Goal: Complete application form: Complete application form

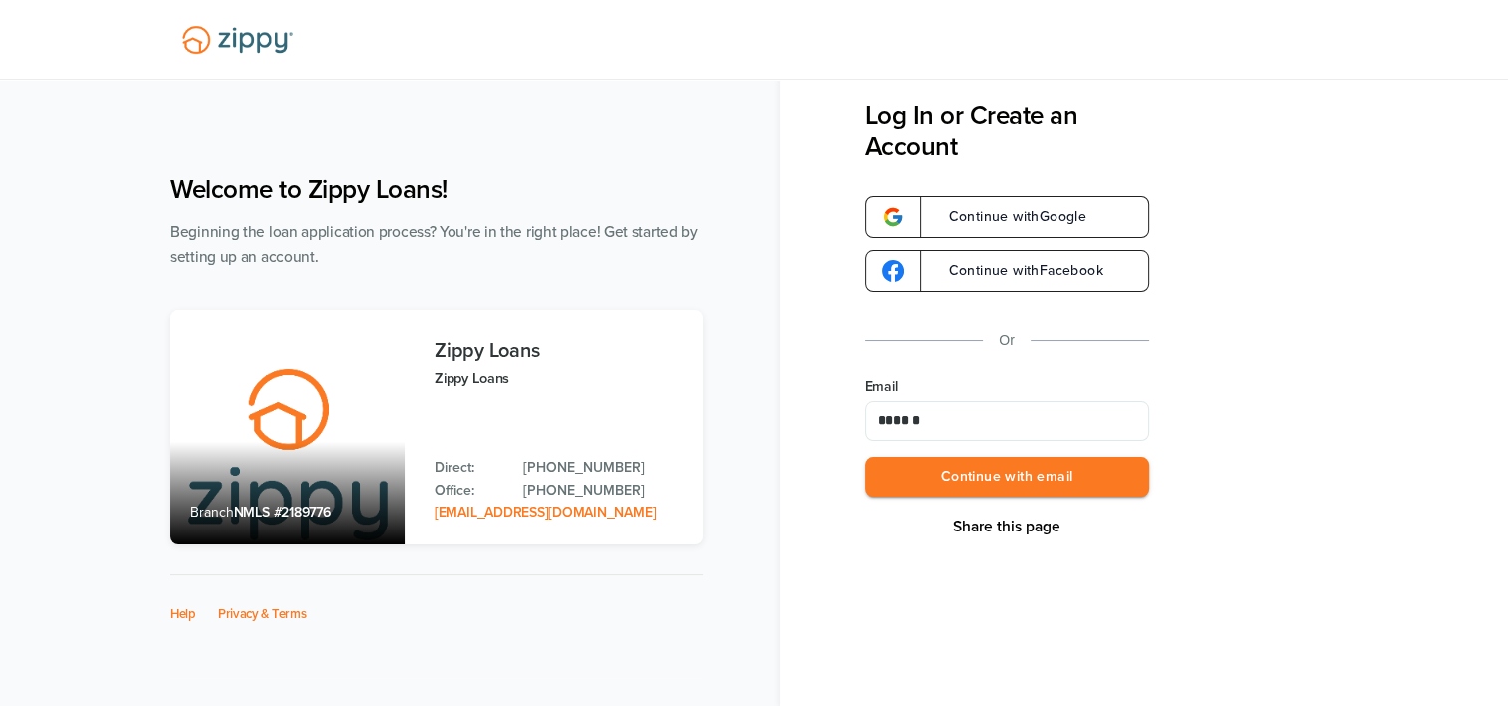
type input "**********"
click at [984, 472] on button "Continue with email" at bounding box center [1007, 477] width 284 height 41
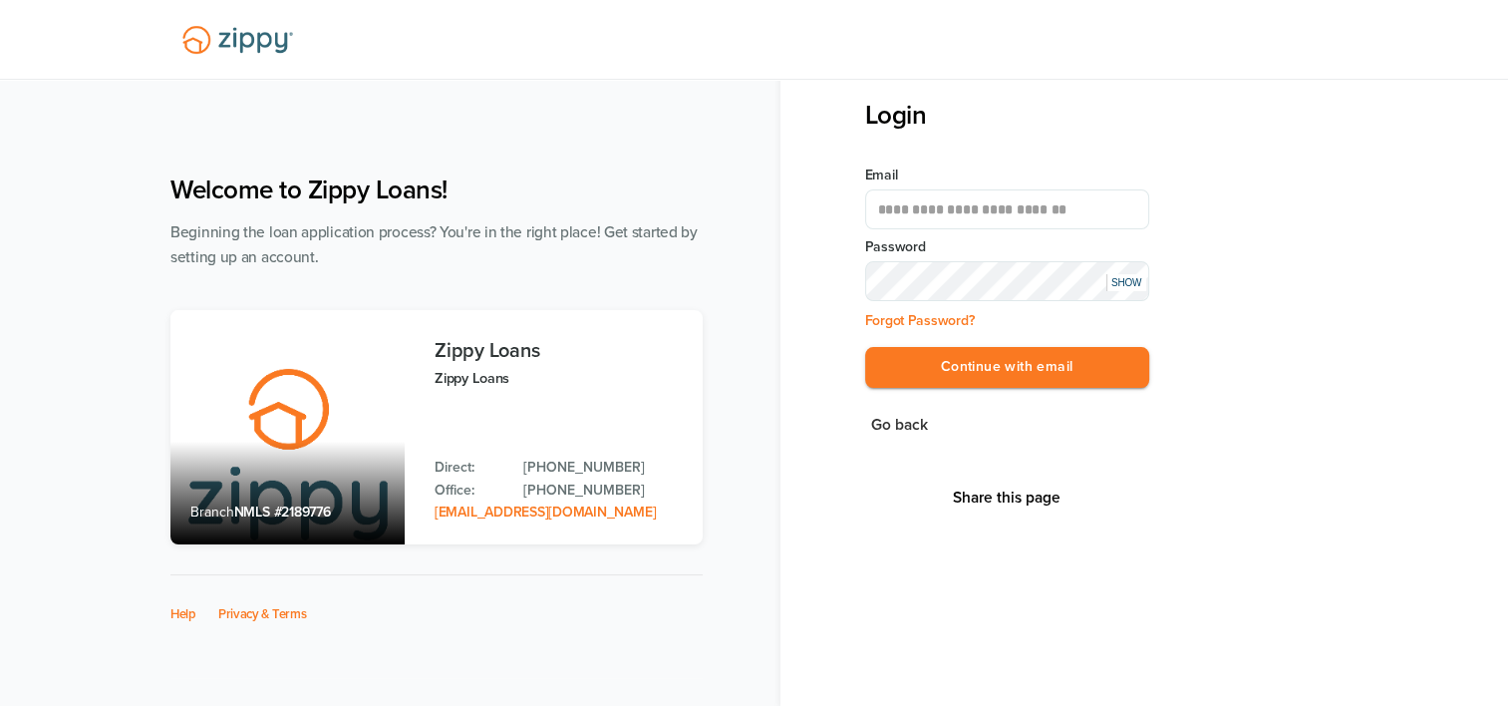
click at [865, 347] on button "Continue with email" at bounding box center [1007, 367] width 284 height 41
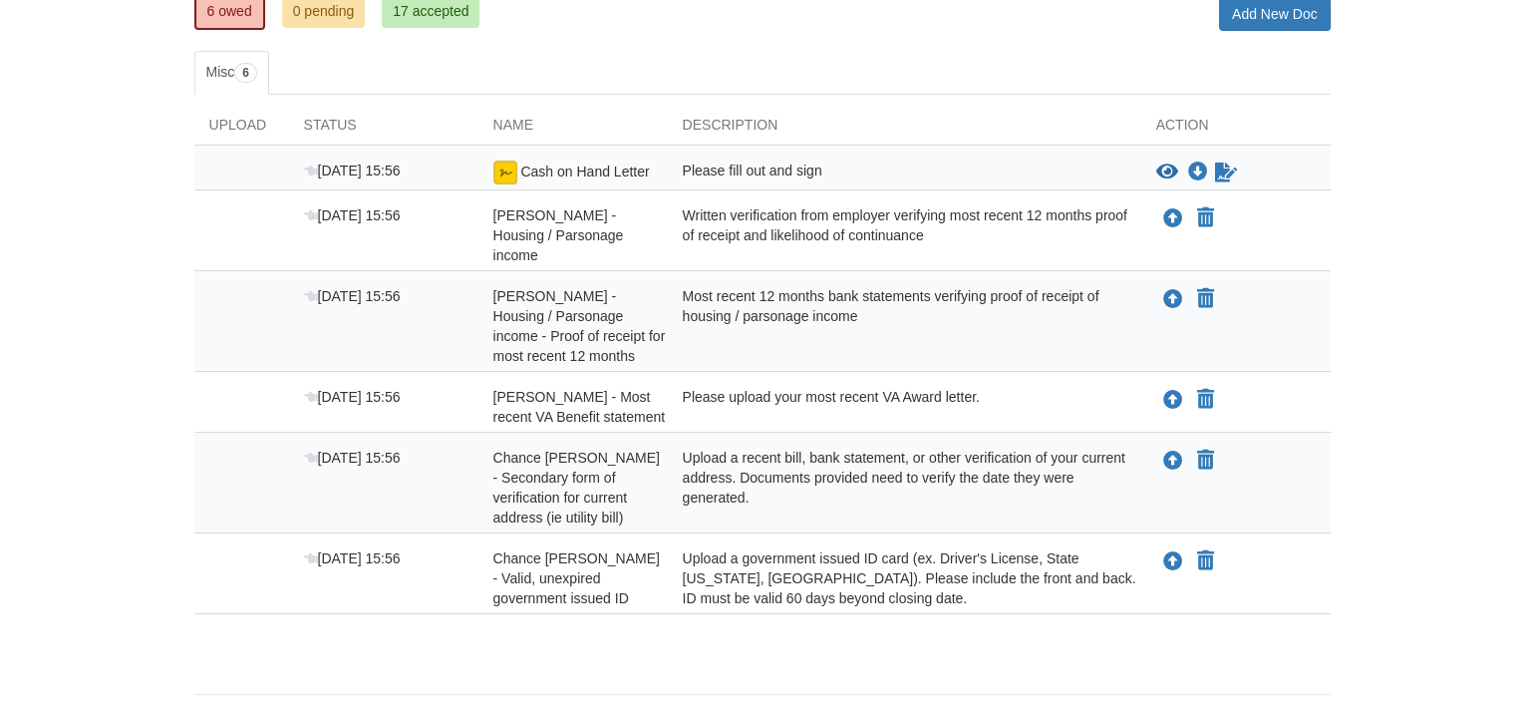
scroll to position [294, 0]
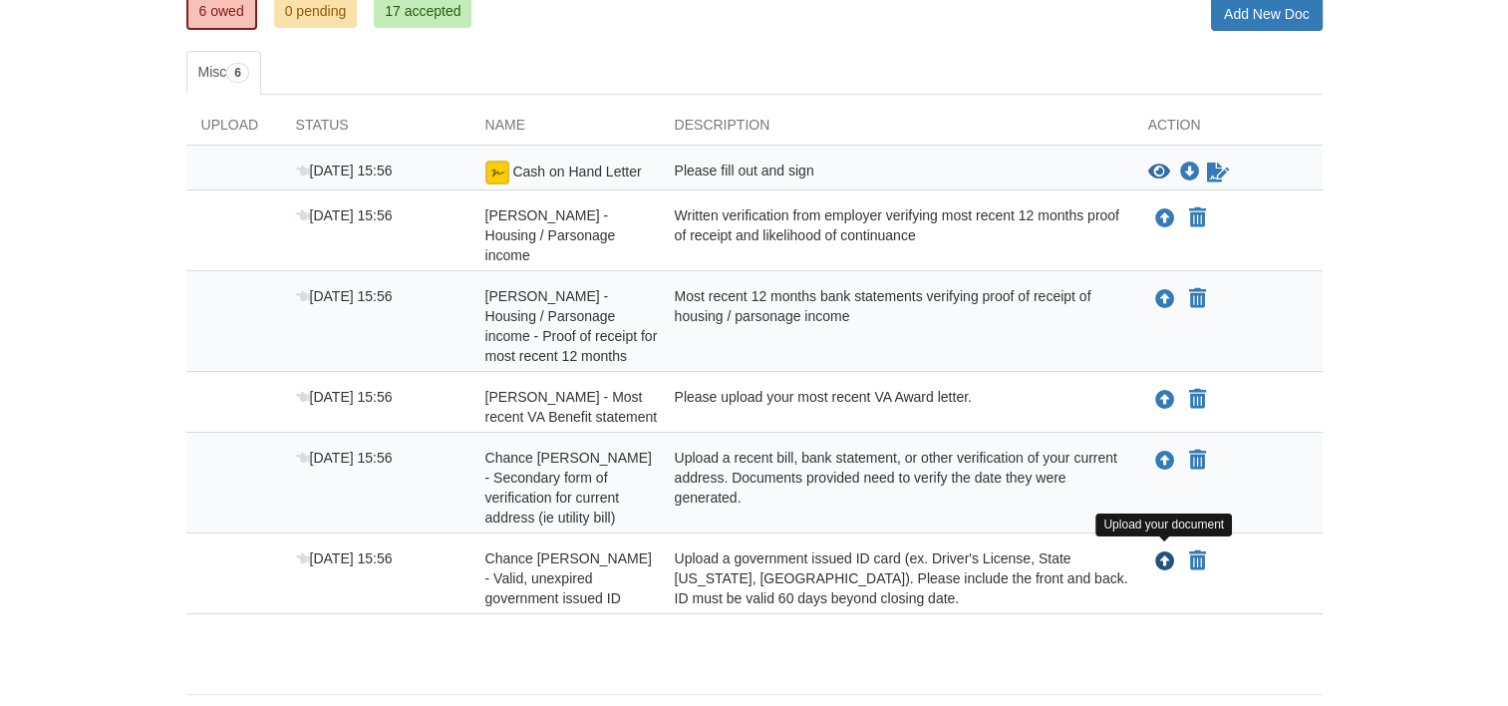
click at [1160, 555] on icon "Upload Chance Troutman - Valid, unexpired government issued ID" at bounding box center [1165, 562] width 20 height 20
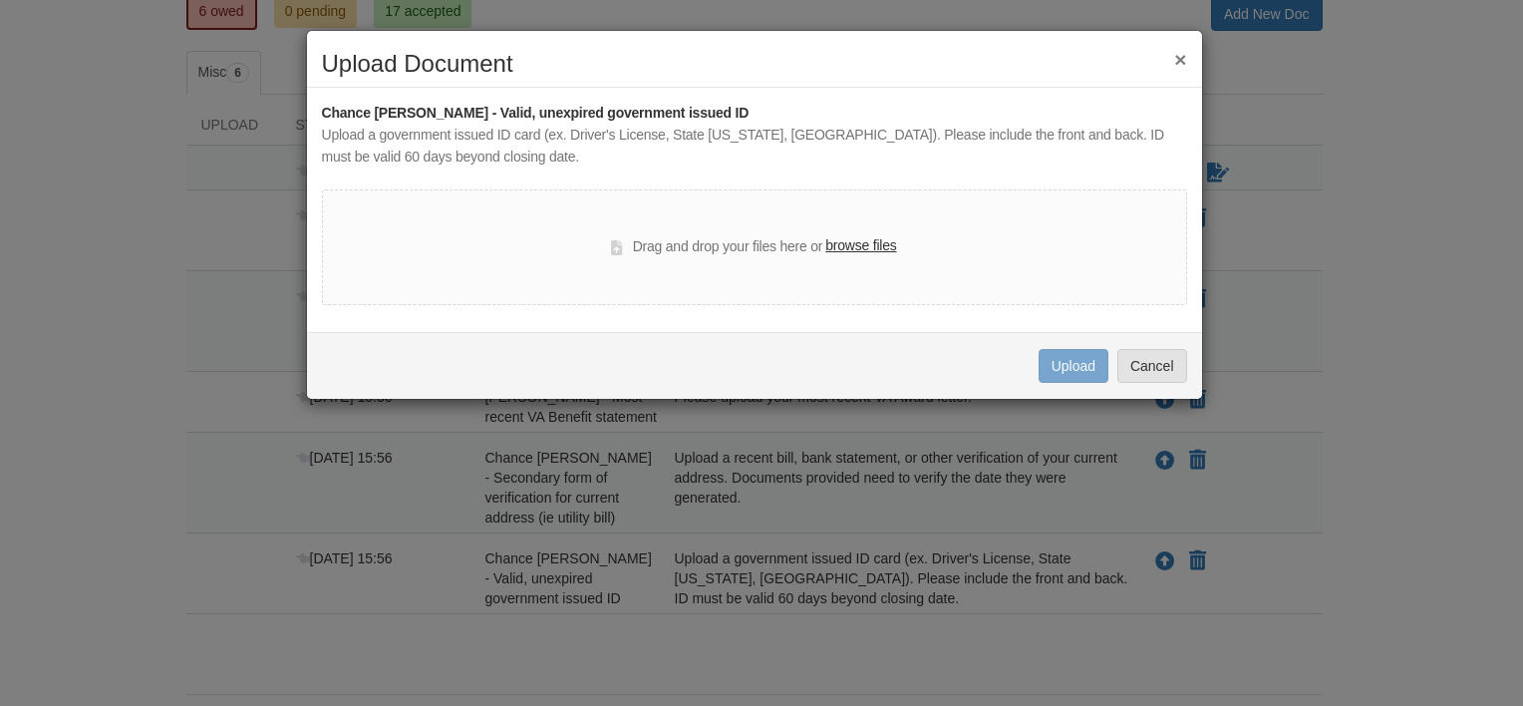
click at [853, 235] on label "browse files" at bounding box center [860, 246] width 71 height 22
click at [0, 0] on input "browse files" at bounding box center [0, 0] width 0 height 0
click at [877, 245] on label "browse files" at bounding box center [860, 246] width 71 height 22
click at [0, 0] on input "browse files" at bounding box center [0, 0] width 0 height 0
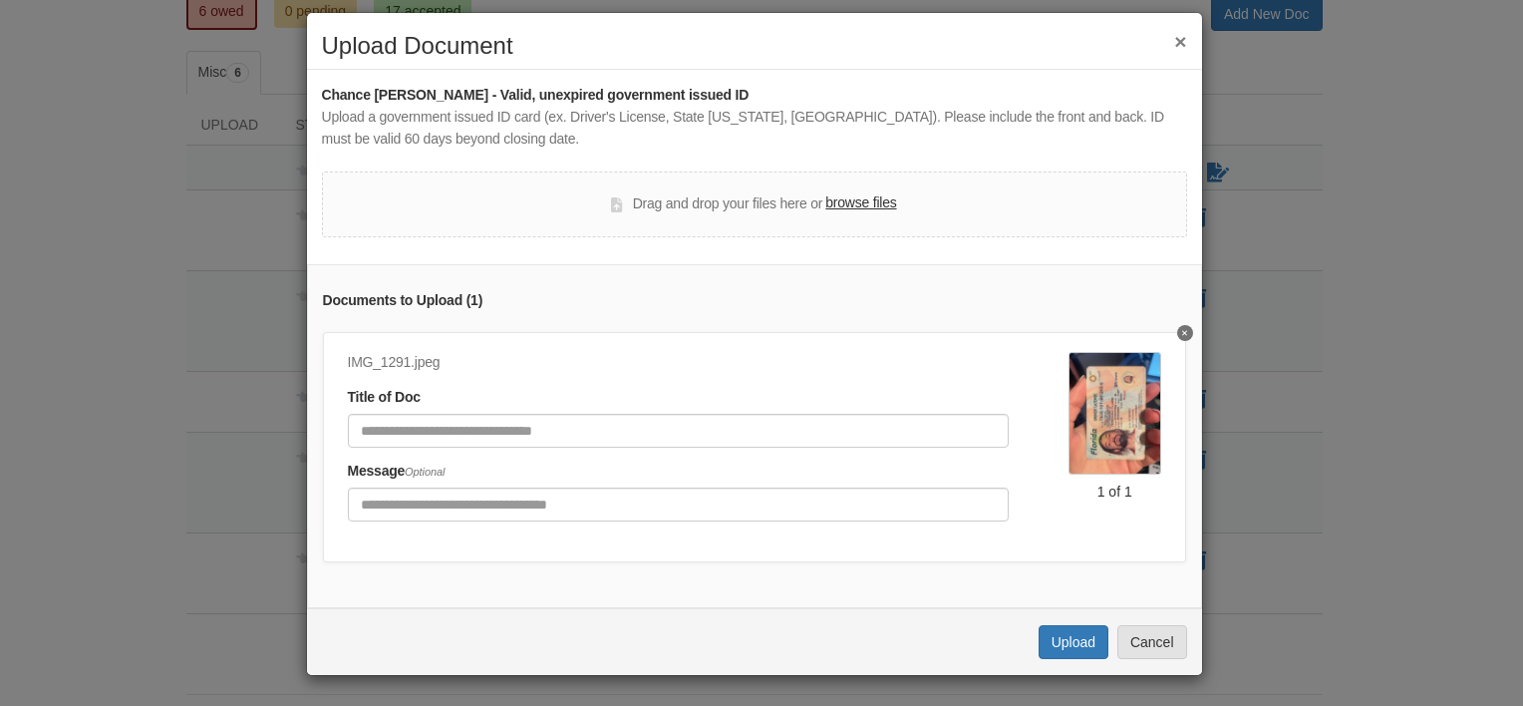
scroll to position [31, 0]
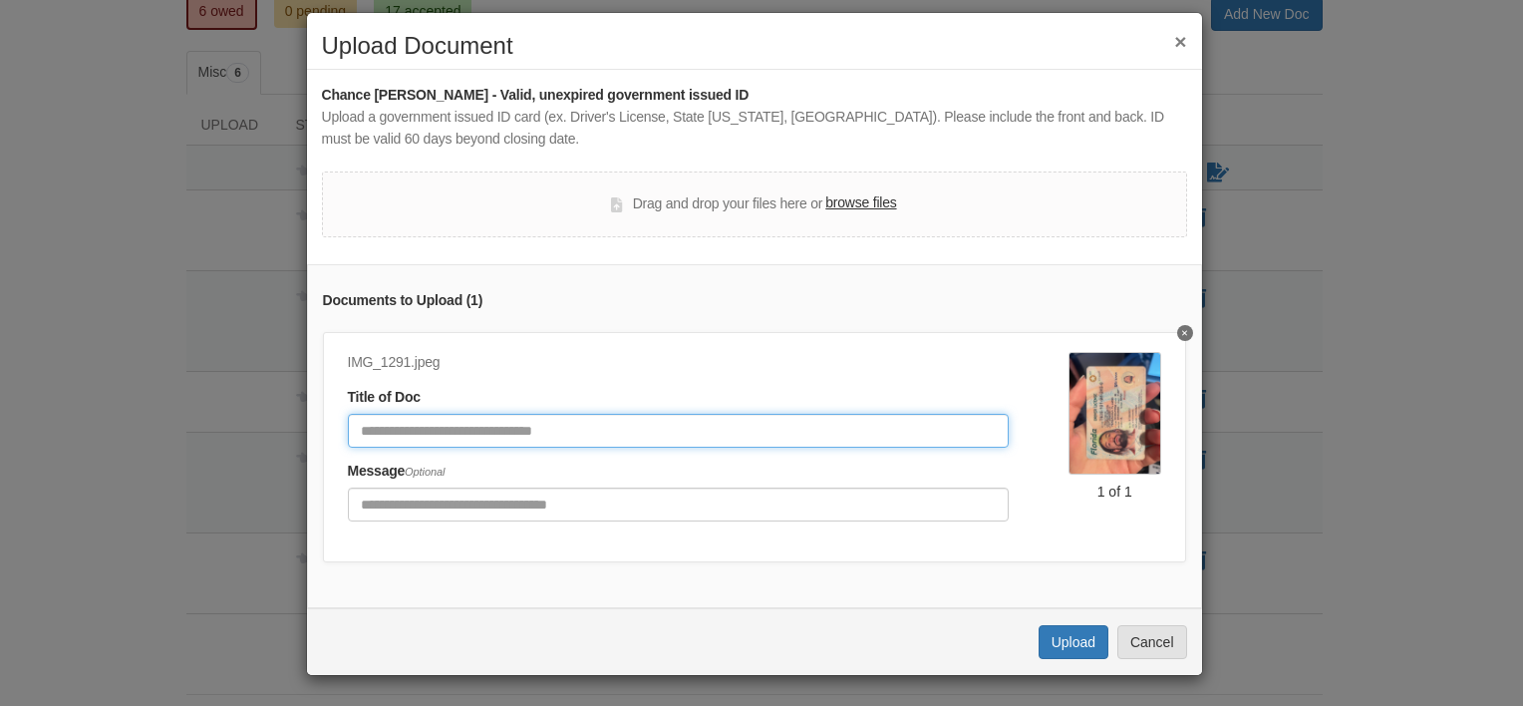
click at [683, 426] on input "Document Title" at bounding box center [678, 431] width 661 height 34
type input "**********"
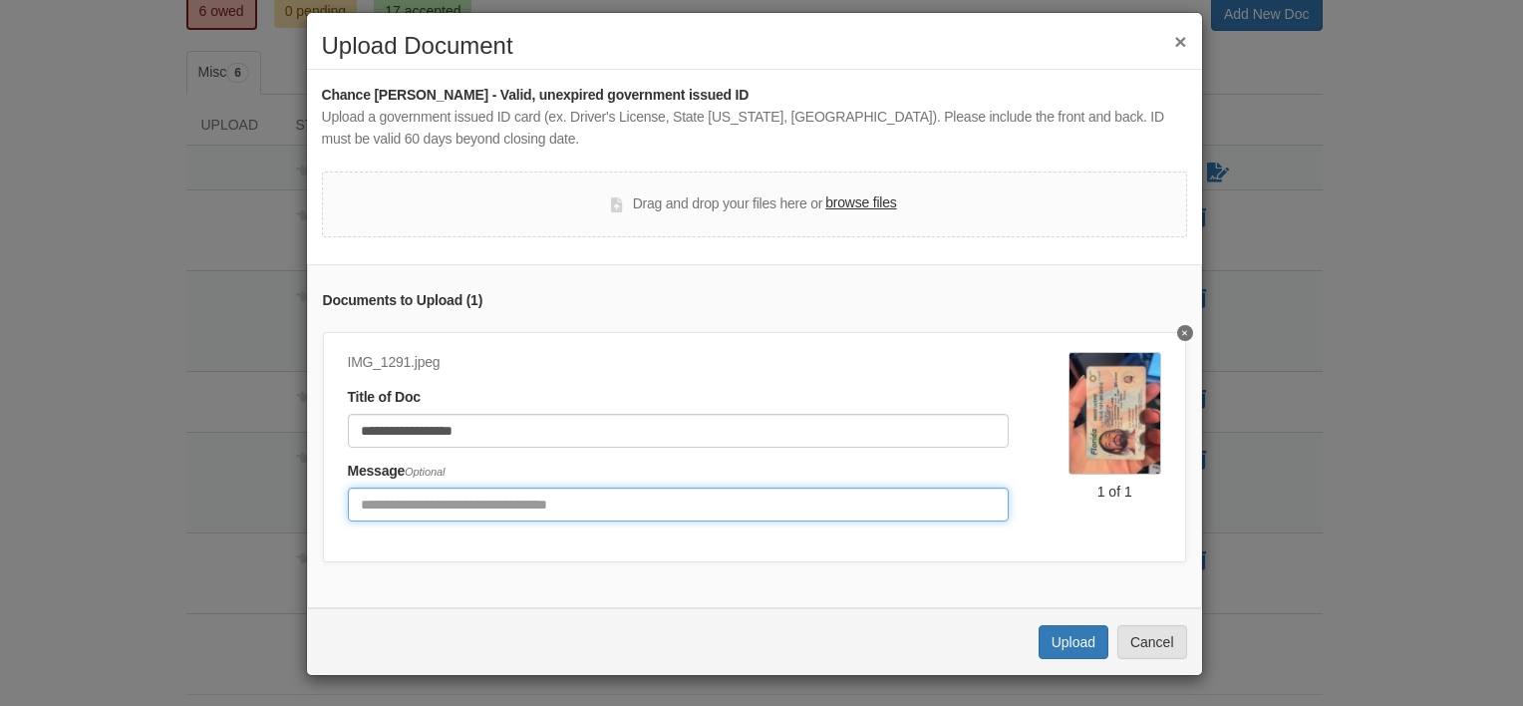
click at [634, 505] on input "Include any comments on this document" at bounding box center [678, 504] width 661 height 34
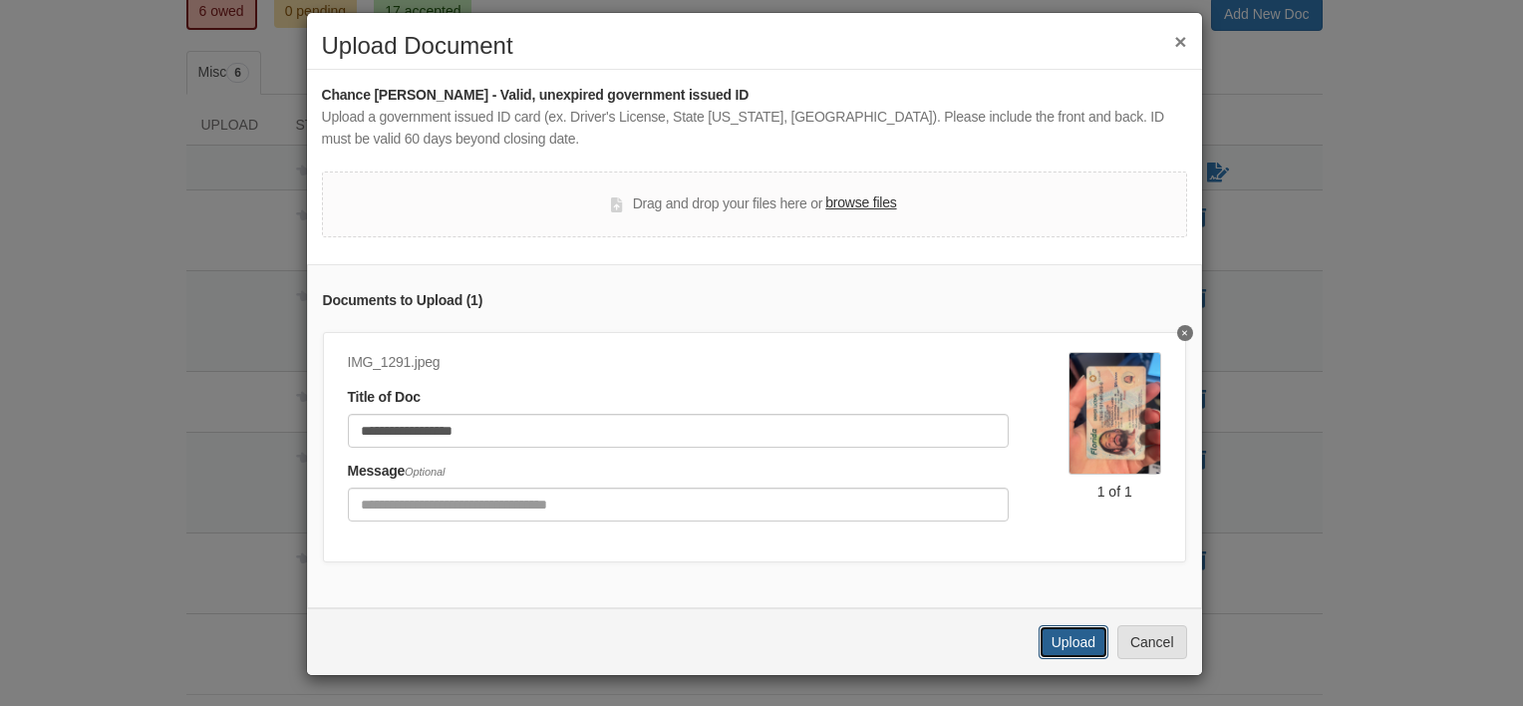
click at [1057, 636] on button "Upload" at bounding box center [1074, 642] width 70 height 34
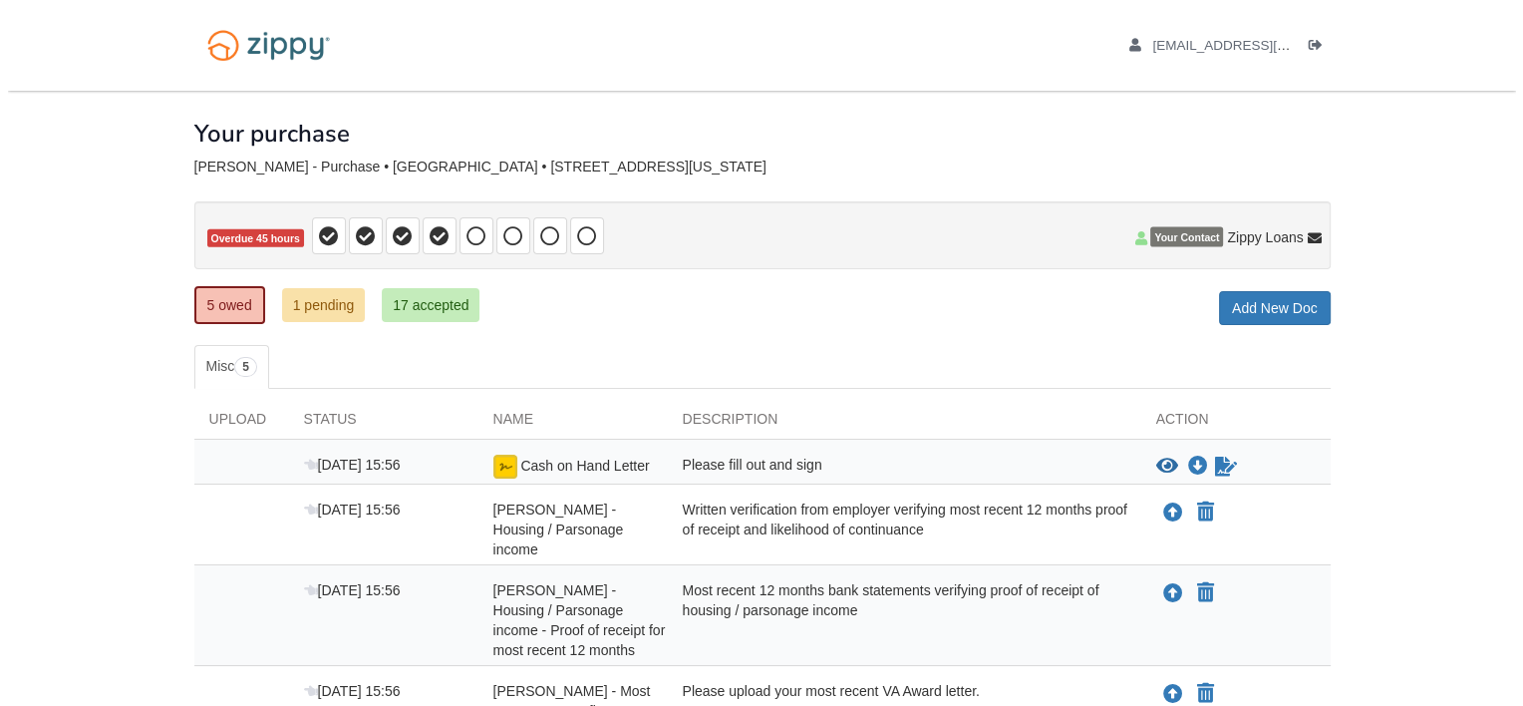
scroll to position [278, 0]
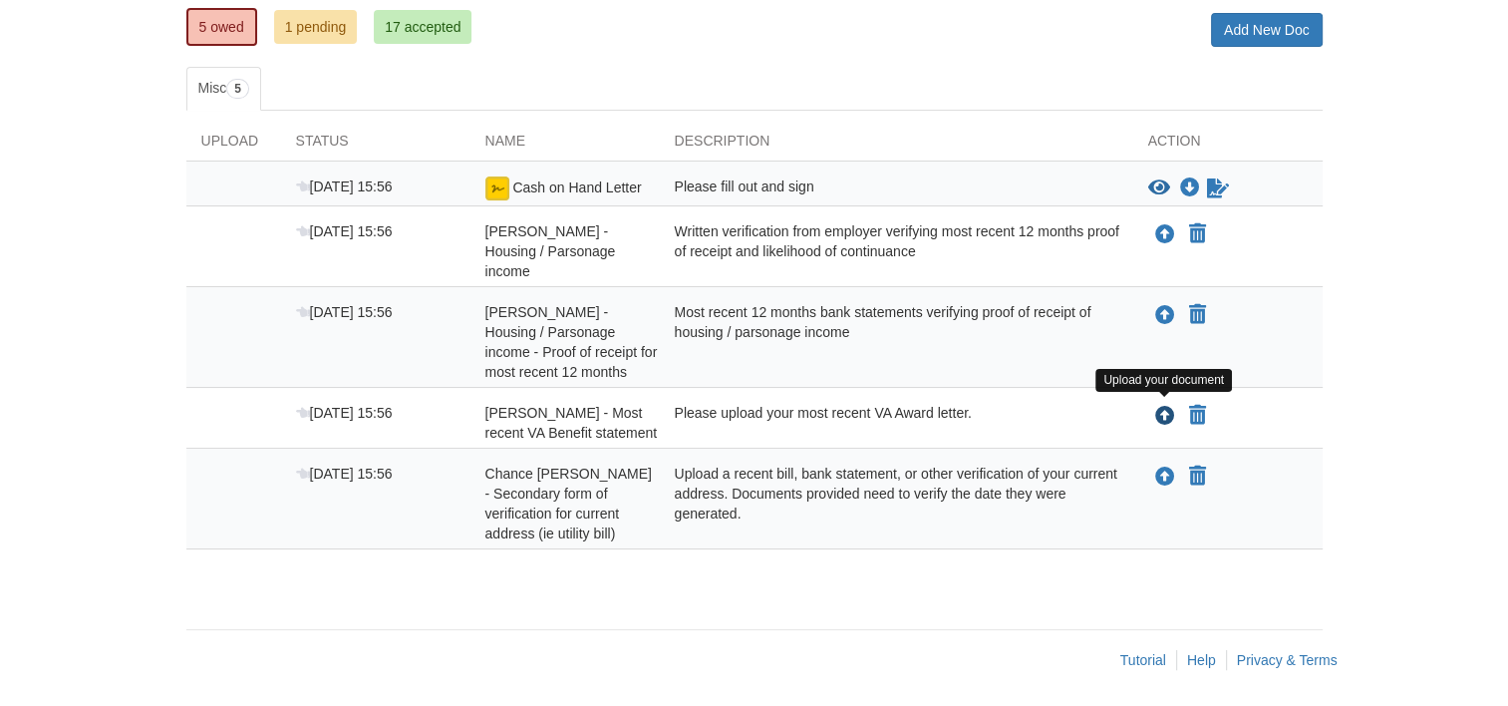
click at [1161, 409] on icon "Upload Chance Troutman - Most recent VA Benefit statement" at bounding box center [1165, 417] width 20 height 20
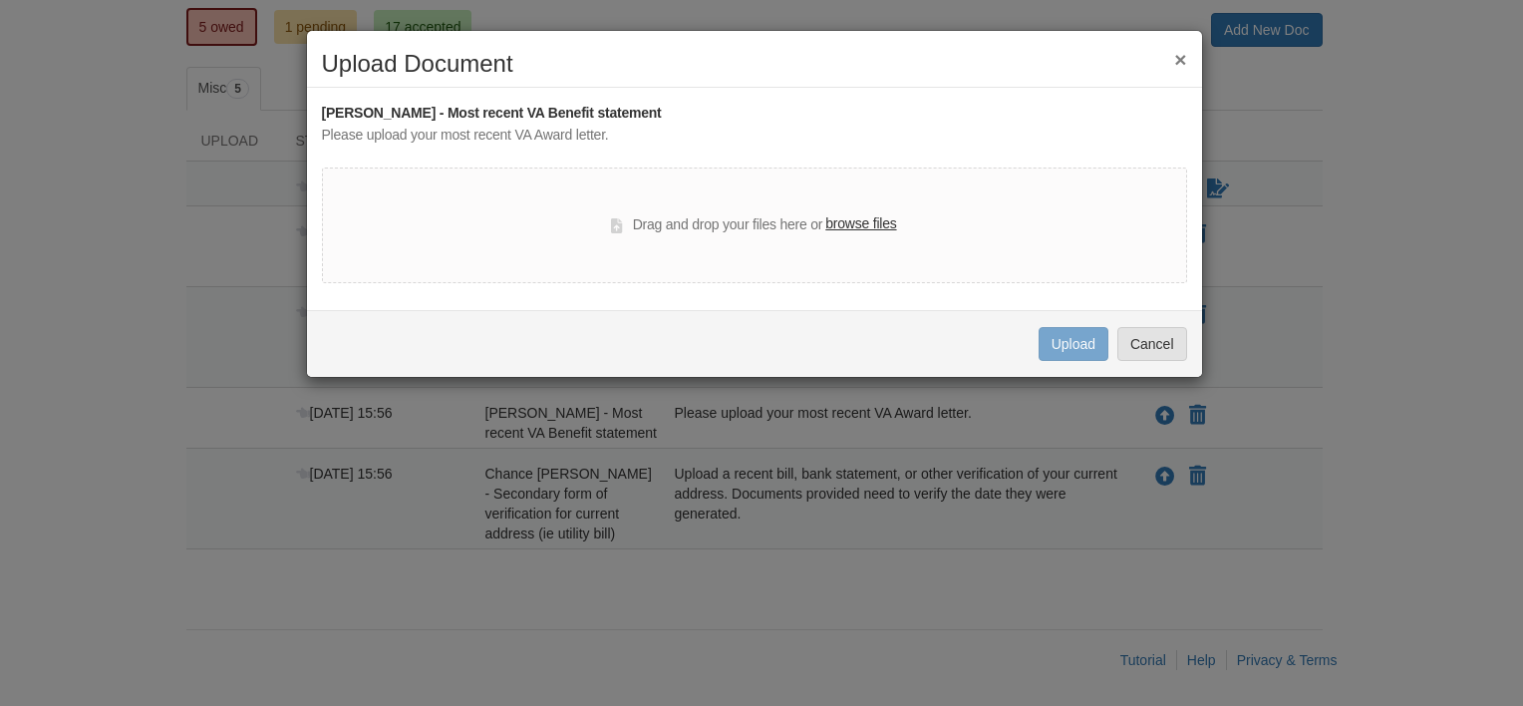
click at [860, 227] on label "browse files" at bounding box center [860, 224] width 71 height 22
click at [0, 0] on input "browse files" at bounding box center [0, 0] width 0 height 0
click at [872, 231] on label "browse files" at bounding box center [860, 224] width 71 height 22
click at [0, 0] on input "browse files" at bounding box center [0, 0] width 0 height 0
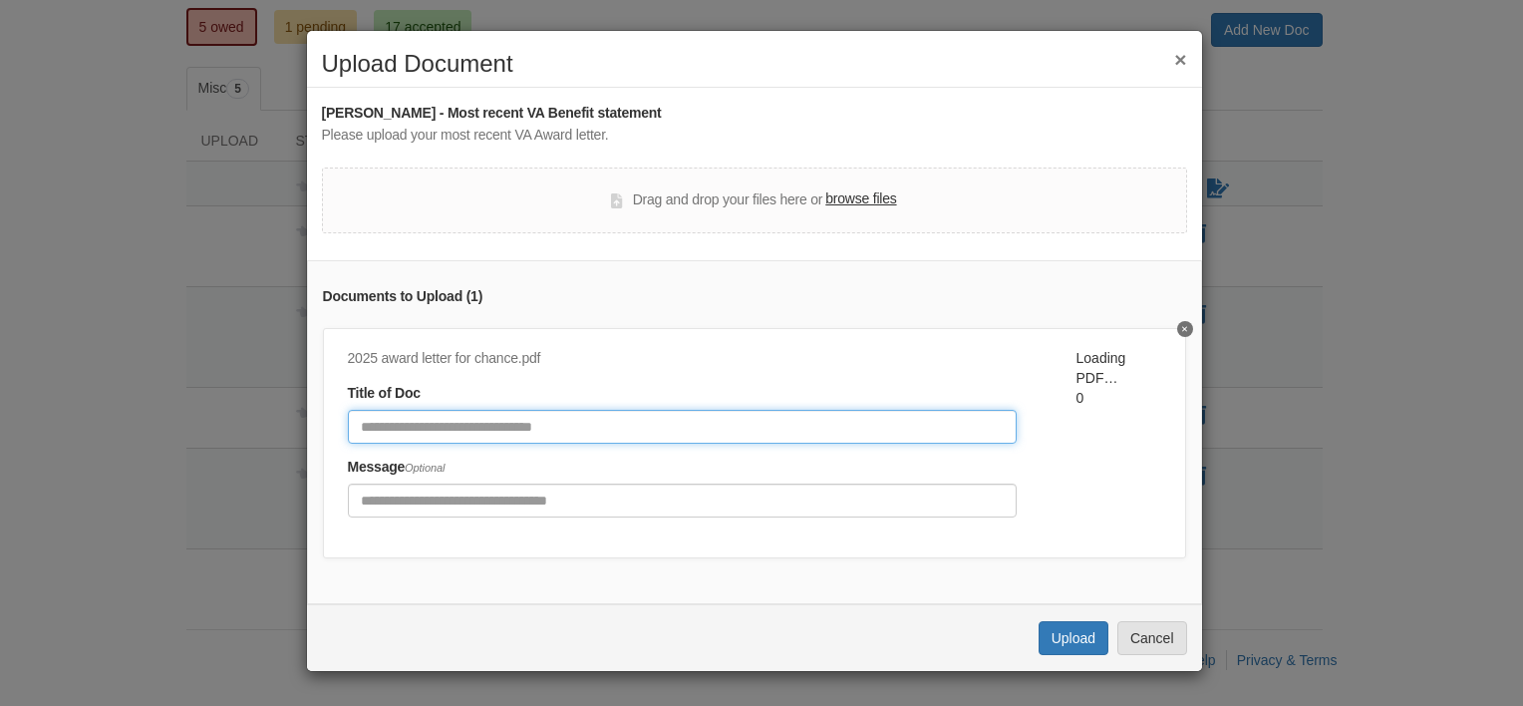
click at [825, 441] on input "Document Title" at bounding box center [682, 427] width 669 height 34
type input "**********"
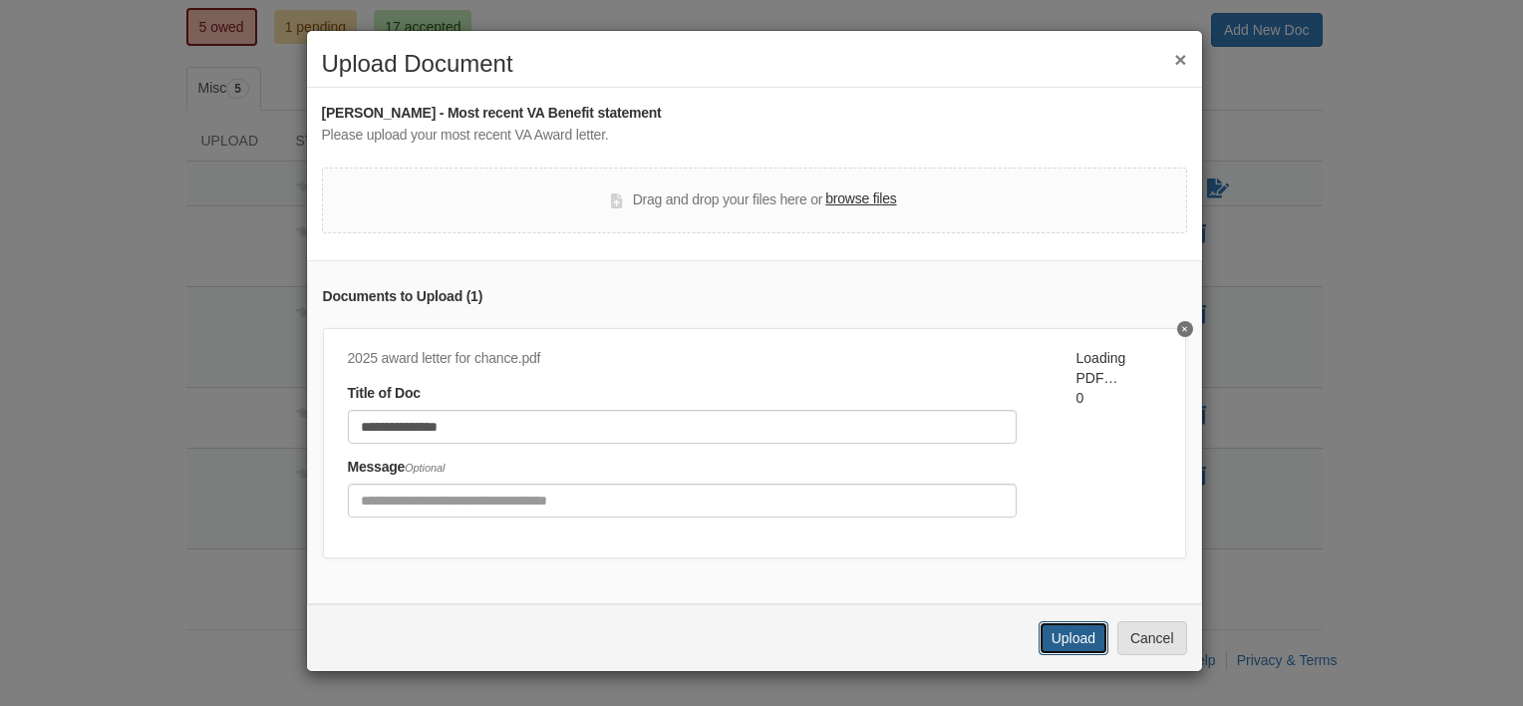
click at [1065, 646] on button "Upload" at bounding box center [1074, 638] width 70 height 34
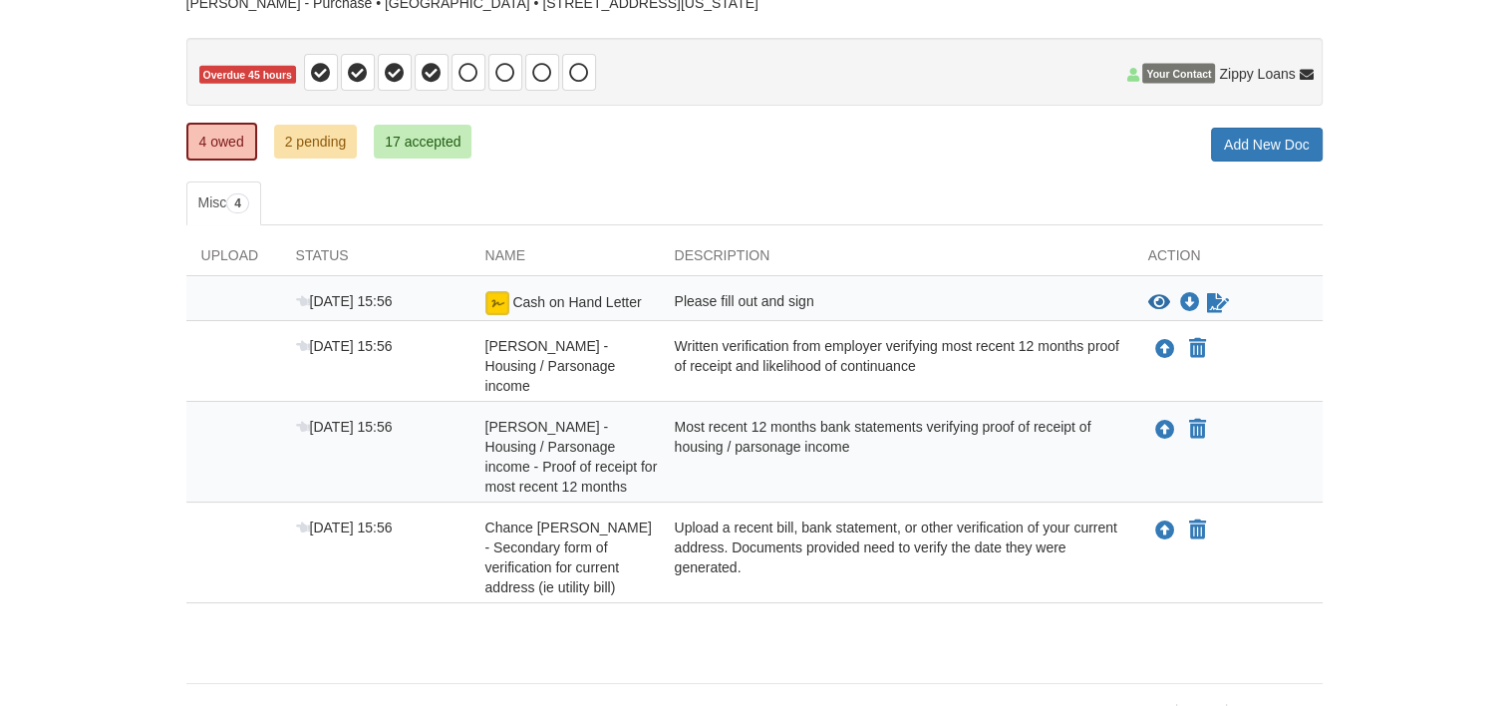
scroll to position [167, 0]
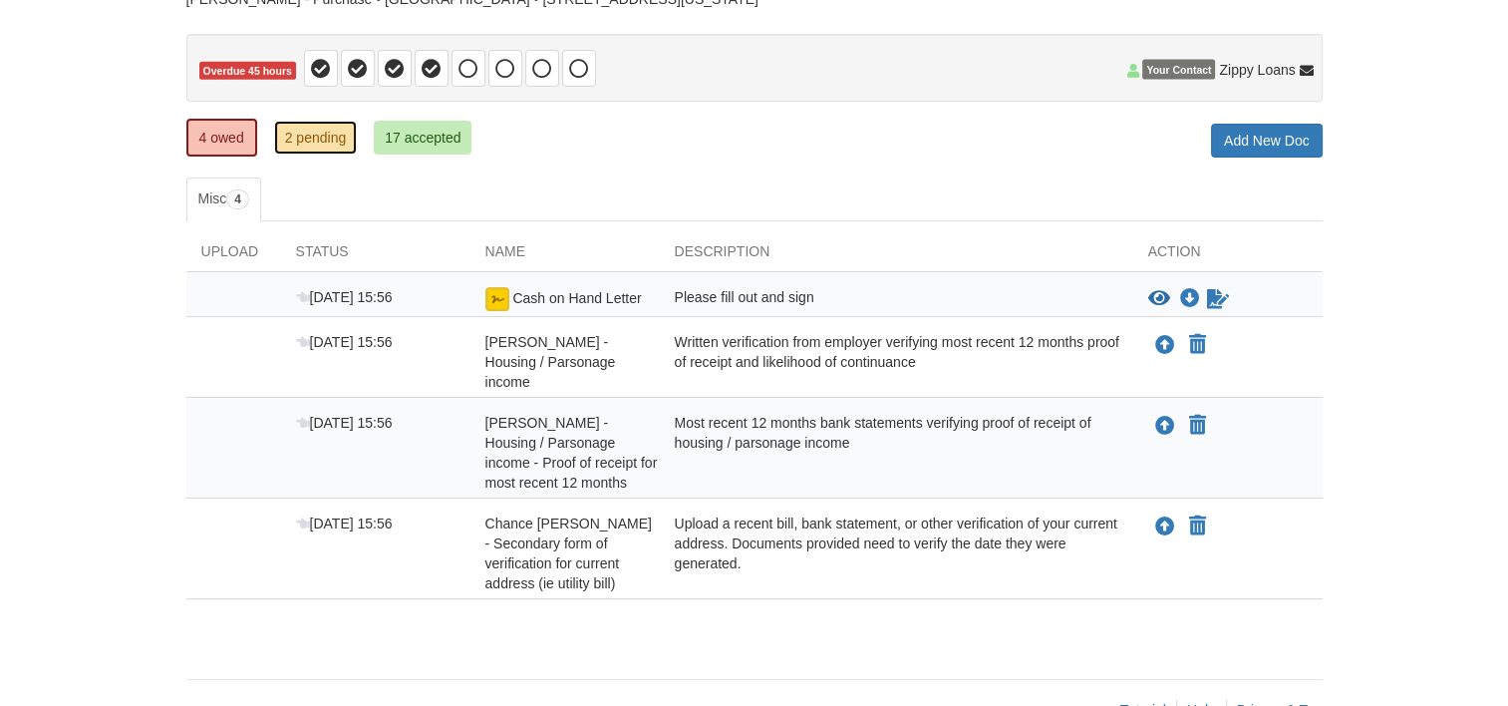
click at [331, 123] on link "2 pending" at bounding box center [316, 138] width 84 height 34
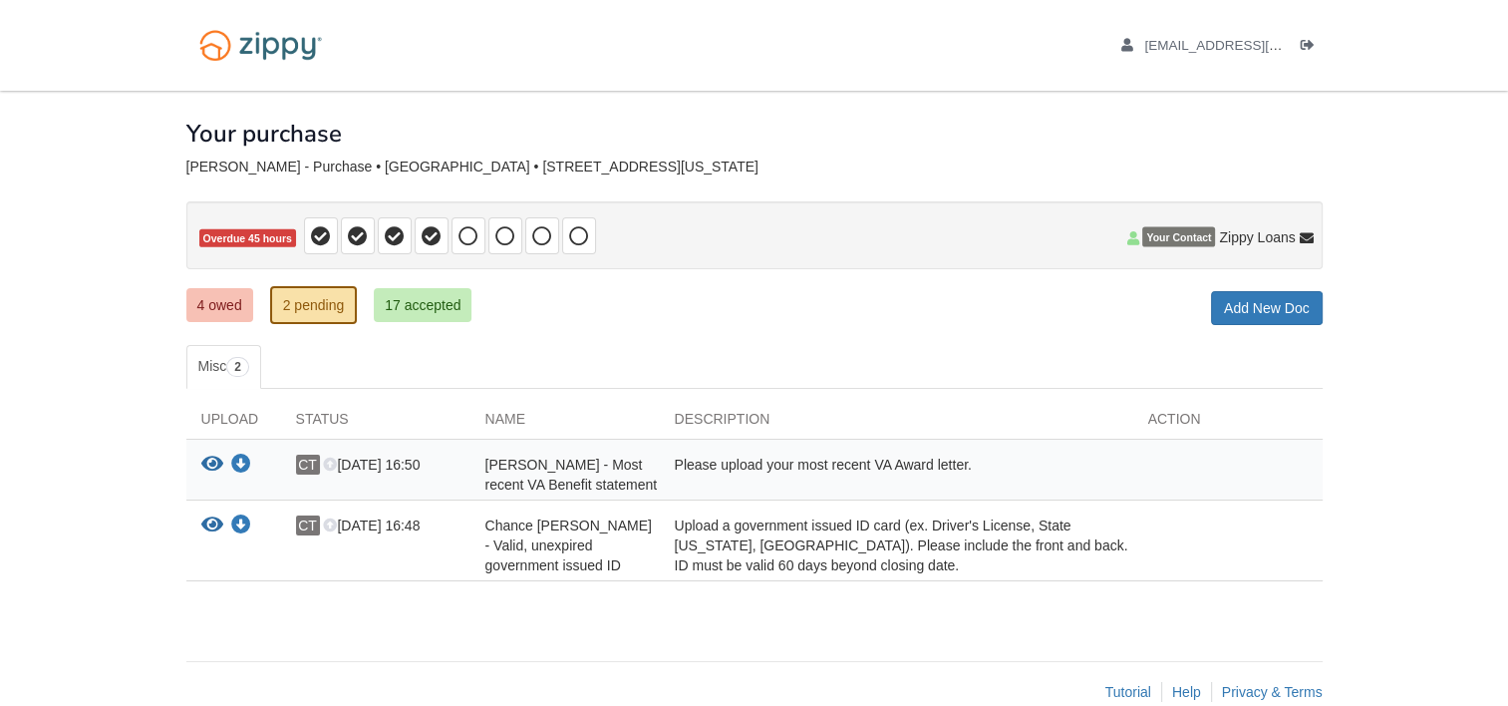
click at [529, 500] on div "View your document Download your document CT Oct 2 16:48 Chance Troutman - Vali…" at bounding box center [754, 540] width 1136 height 81
click at [373, 457] on span "Oct 2 16:50" at bounding box center [371, 465] width 97 height 16
click at [331, 461] on icon at bounding box center [330, 466] width 14 height 14
click at [238, 310] on link "4 owed" at bounding box center [219, 305] width 67 height 34
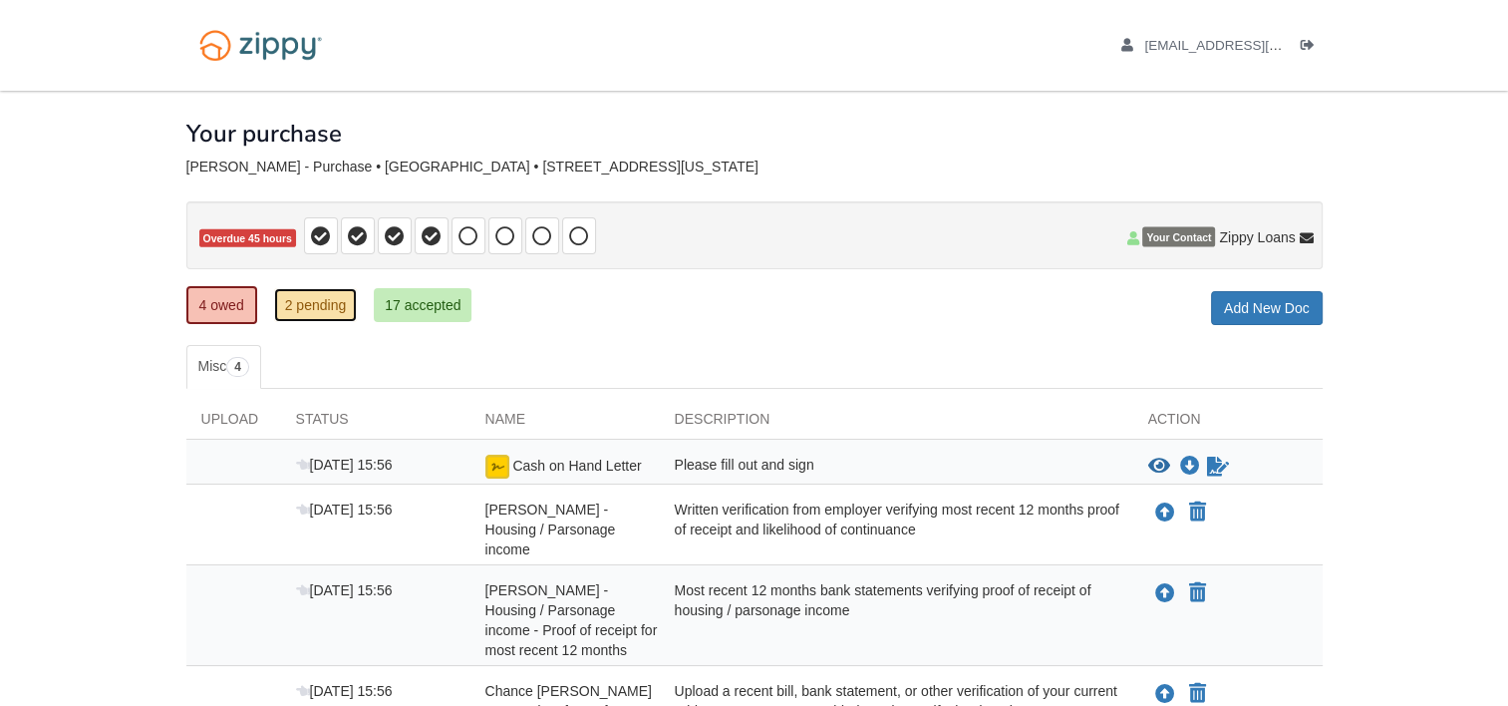
click at [315, 305] on link "2 pending" at bounding box center [316, 305] width 84 height 34
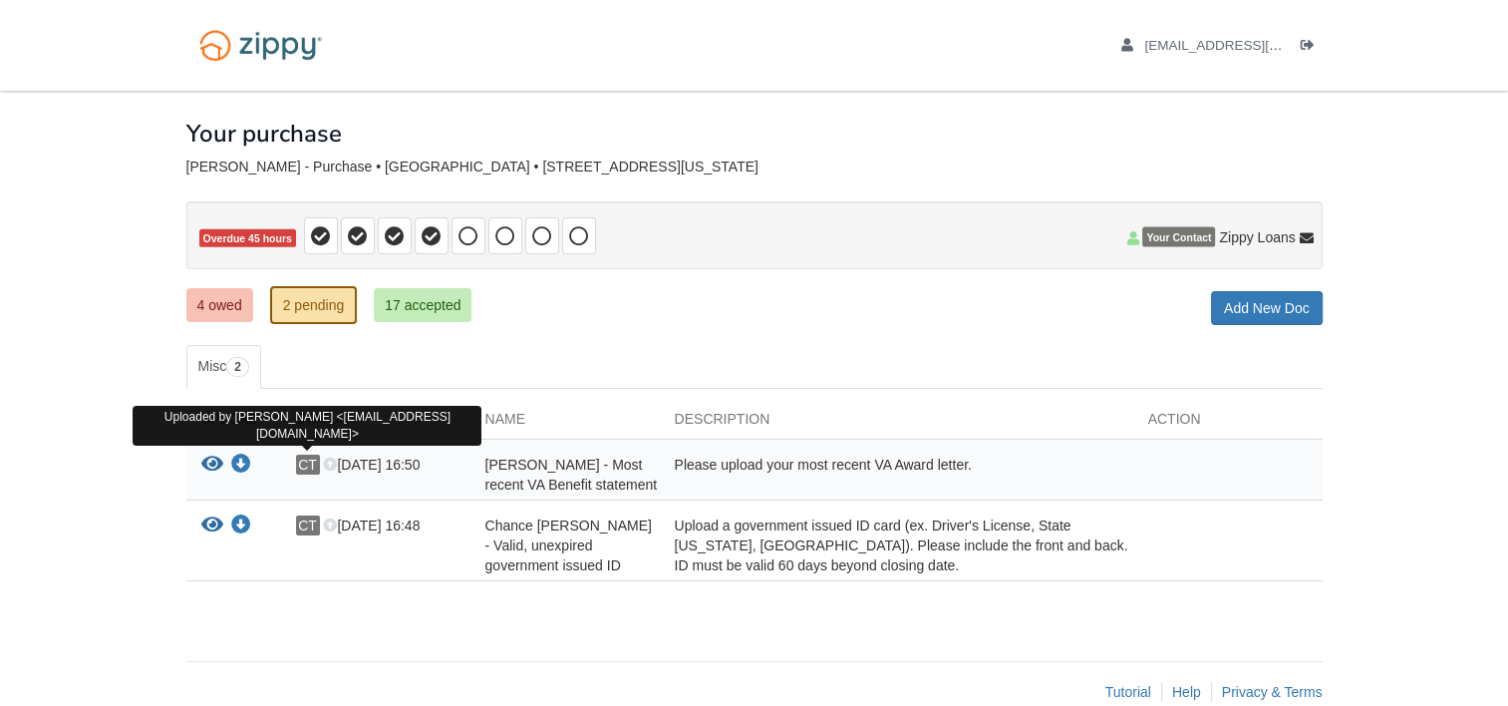
click at [310, 463] on span "CT" at bounding box center [308, 465] width 24 height 20
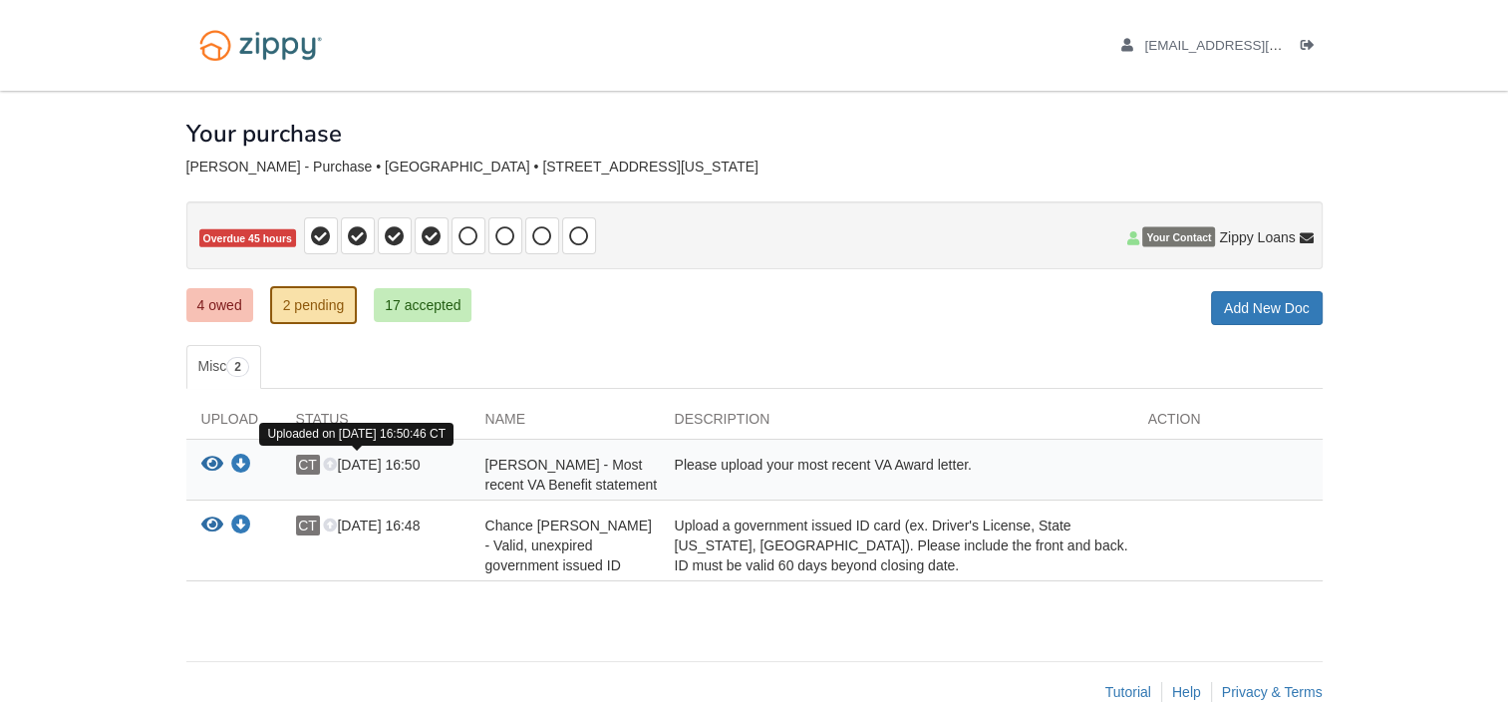
click at [329, 460] on icon at bounding box center [330, 466] width 14 height 14
click at [211, 463] on icon "View Chance Troutman - Most recent VA Benefit statement" at bounding box center [212, 465] width 22 height 20
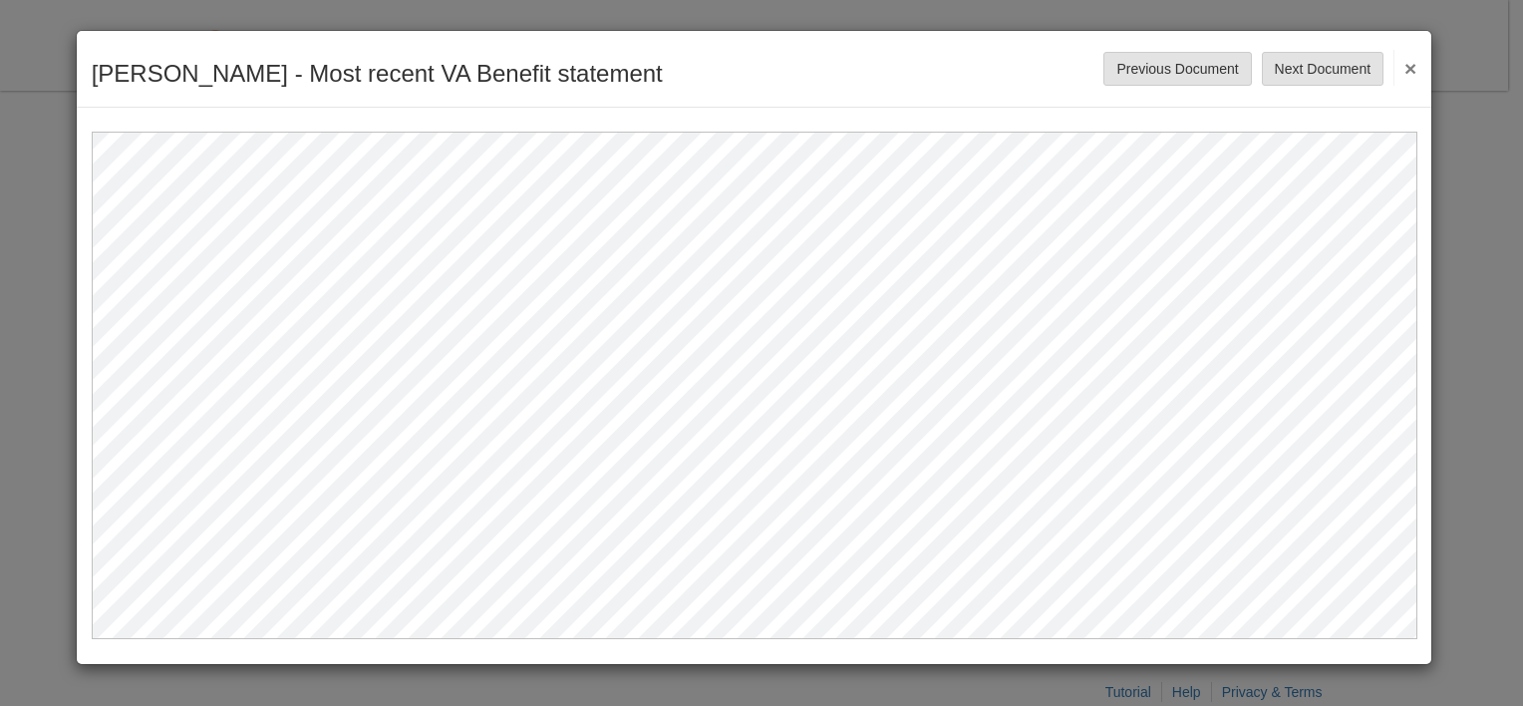
click at [1408, 76] on button "×" at bounding box center [1405, 68] width 23 height 36
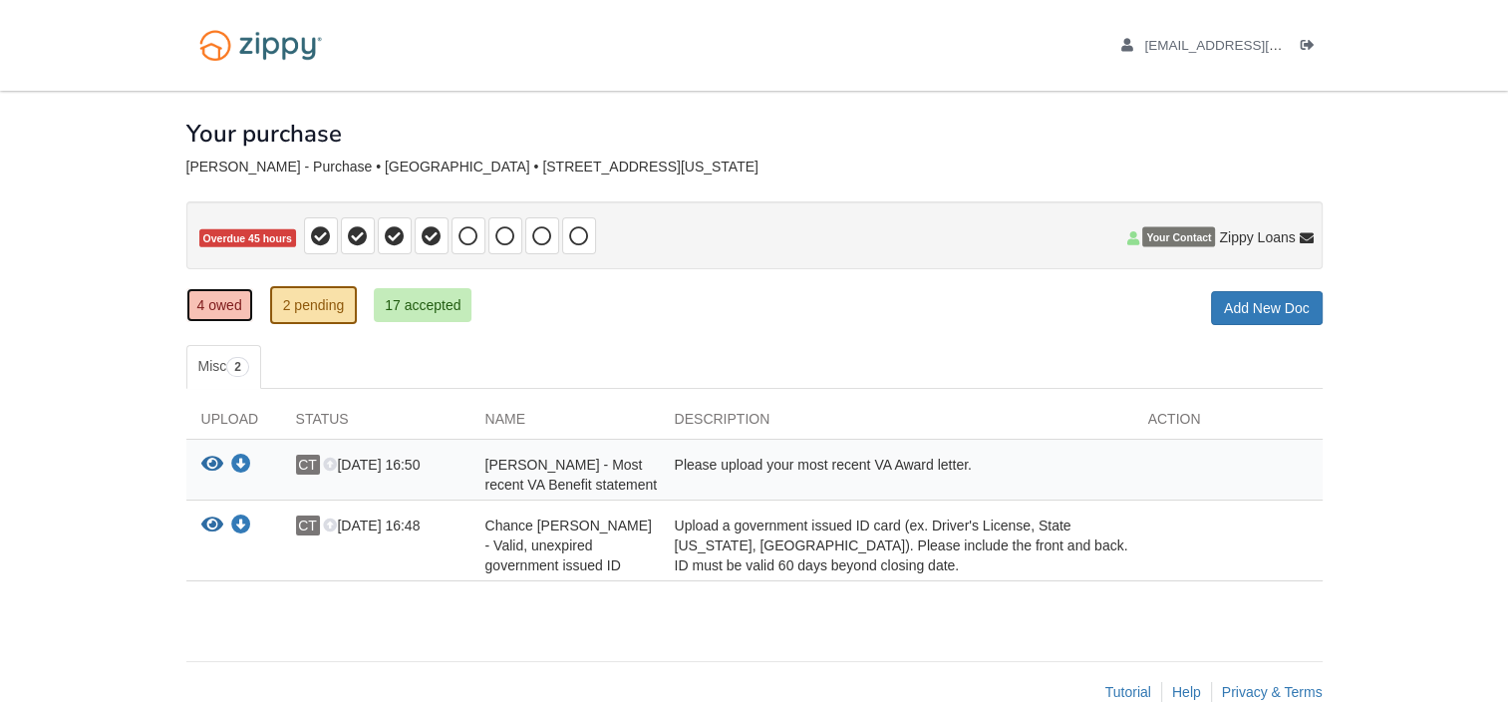
click at [247, 309] on link "4 owed" at bounding box center [219, 305] width 67 height 34
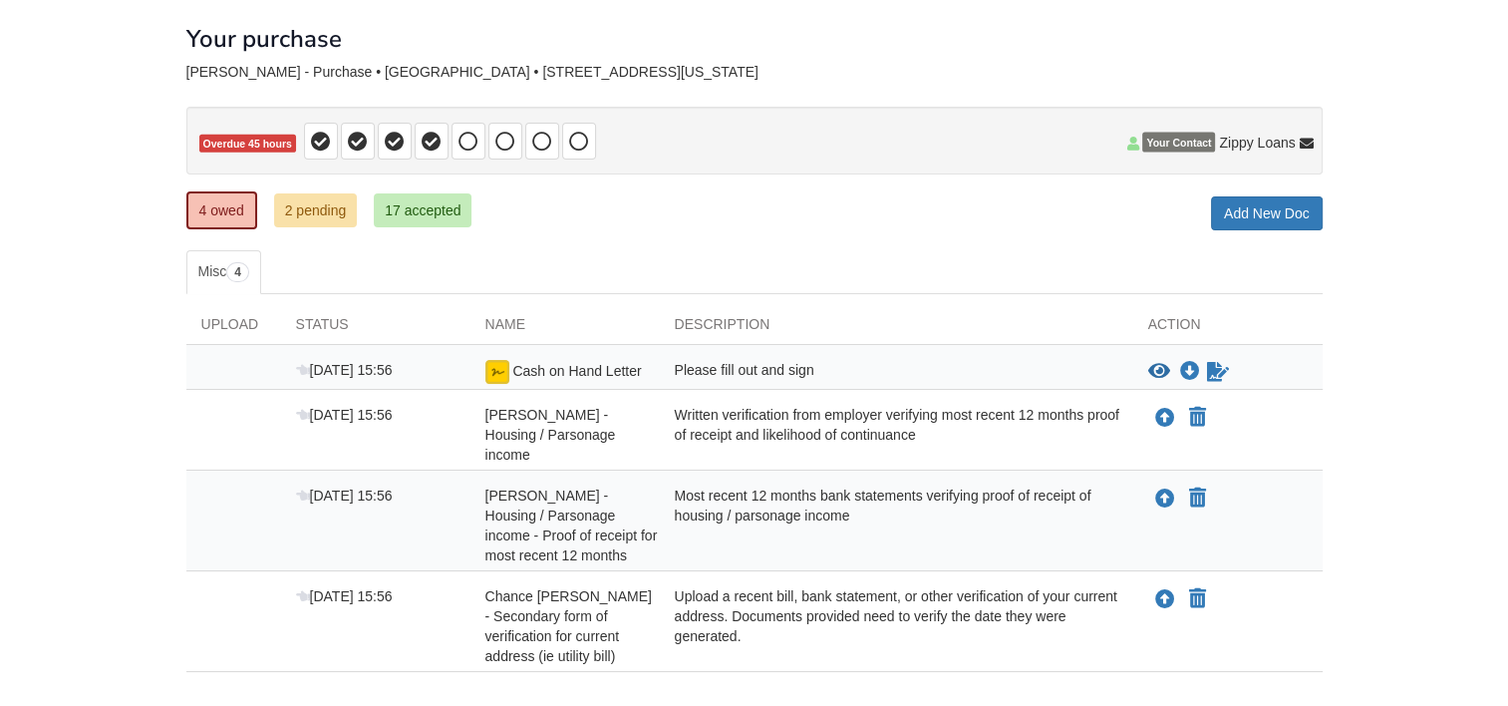
scroll to position [173, 0]
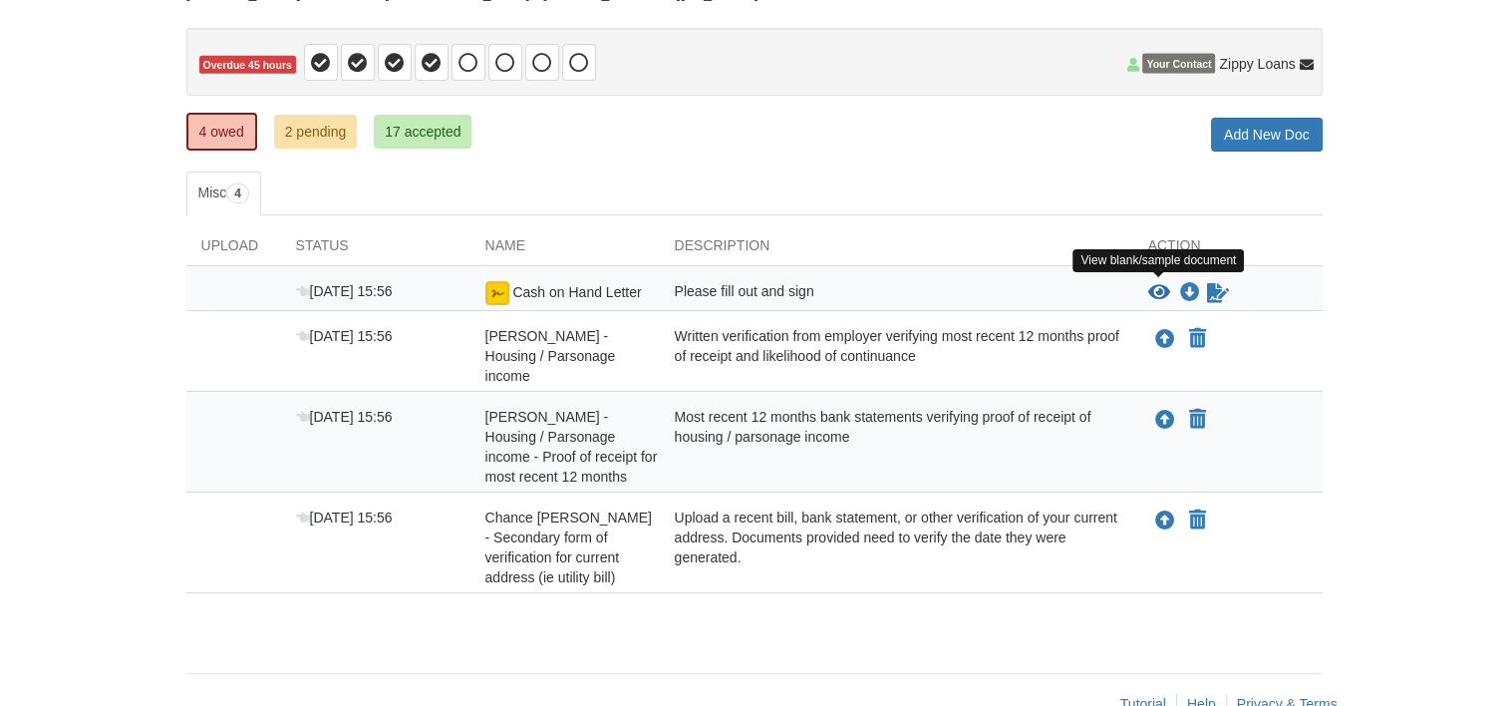
click at [1156, 290] on icon "View Cash on Hand Letter" at bounding box center [1159, 293] width 22 height 20
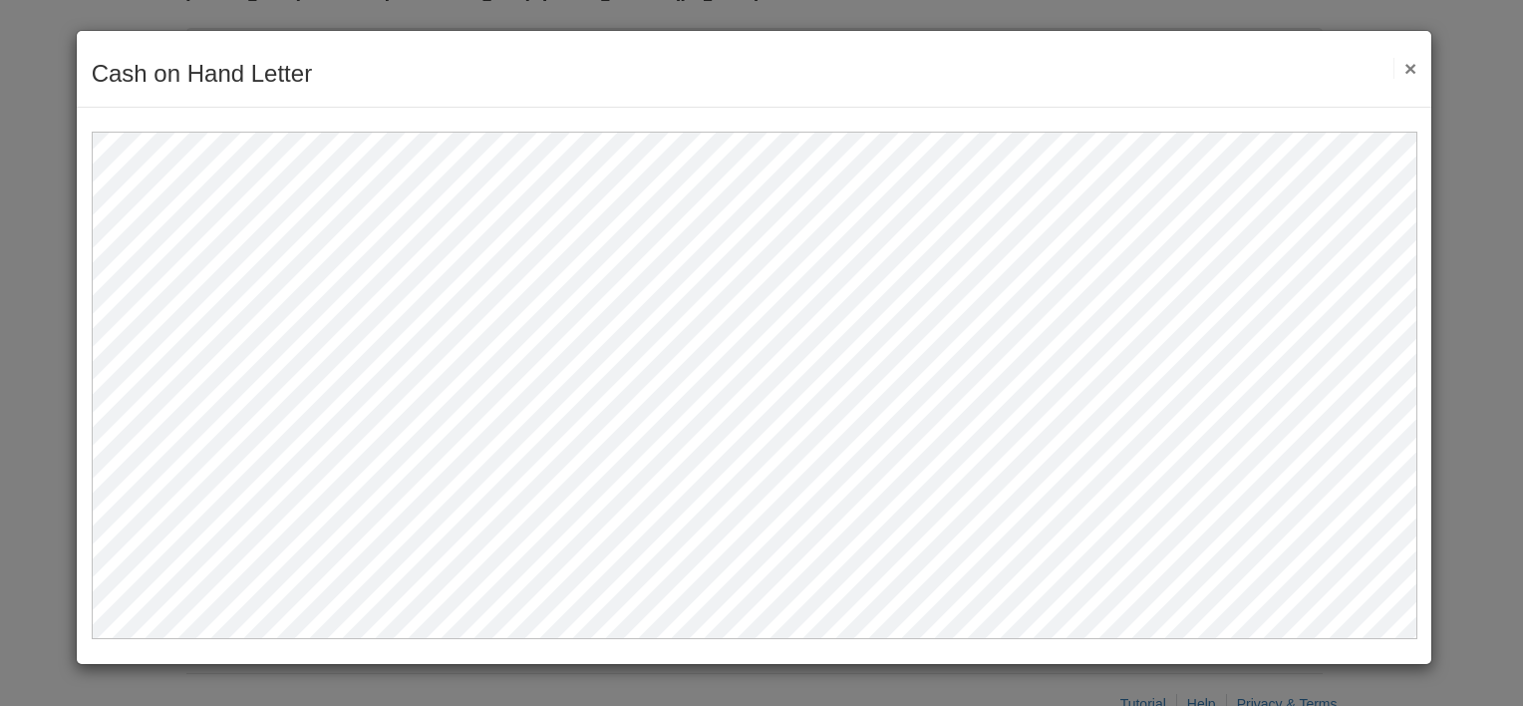
click at [1413, 72] on button "×" at bounding box center [1405, 68] width 23 height 21
